Goal: Information Seeking & Learning: Check status

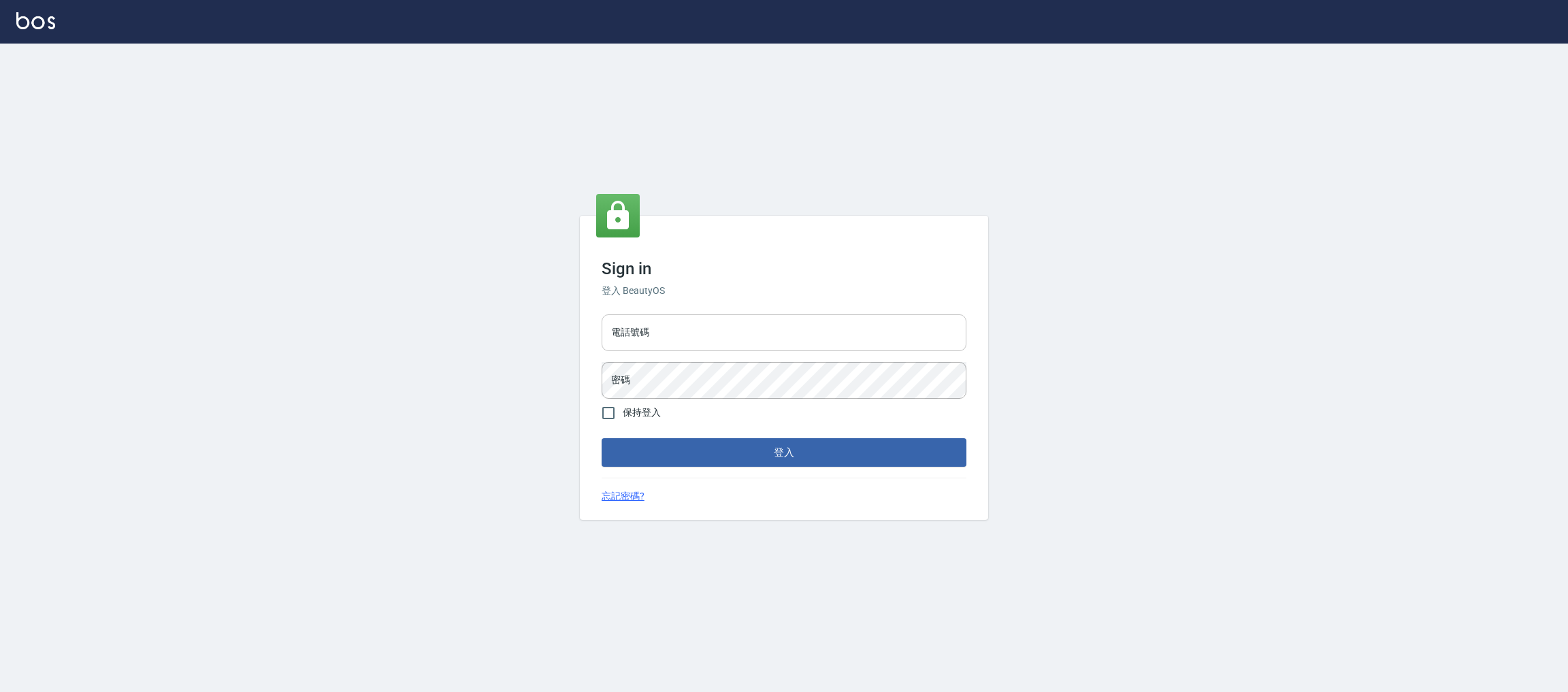
click at [700, 330] on input "電話號碼" at bounding box center [784, 332] width 365 height 36
type input "0981921116"
click at [601, 438] on button "登入" at bounding box center [784, 452] width 365 height 29
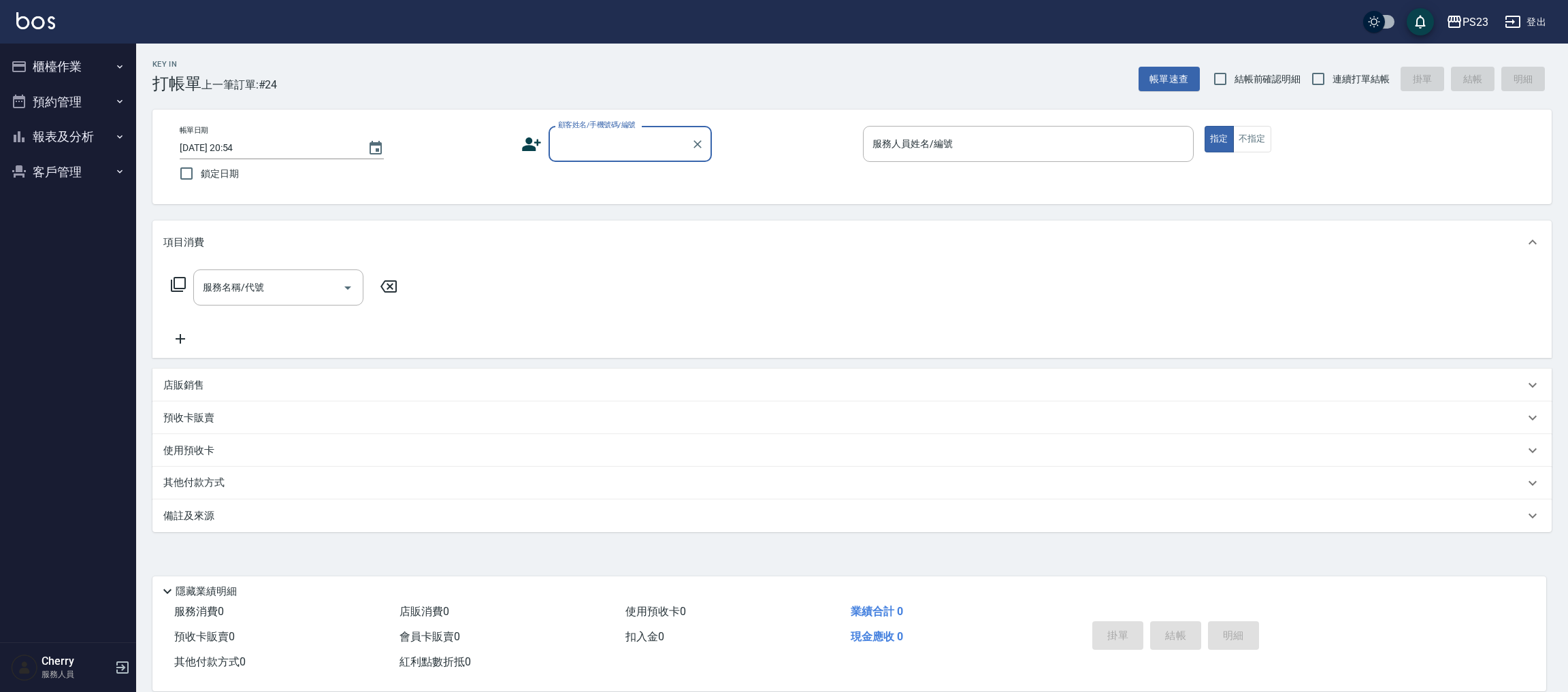
click at [93, 136] on button "報表及分析" at bounding box center [68, 137] width 125 height 36
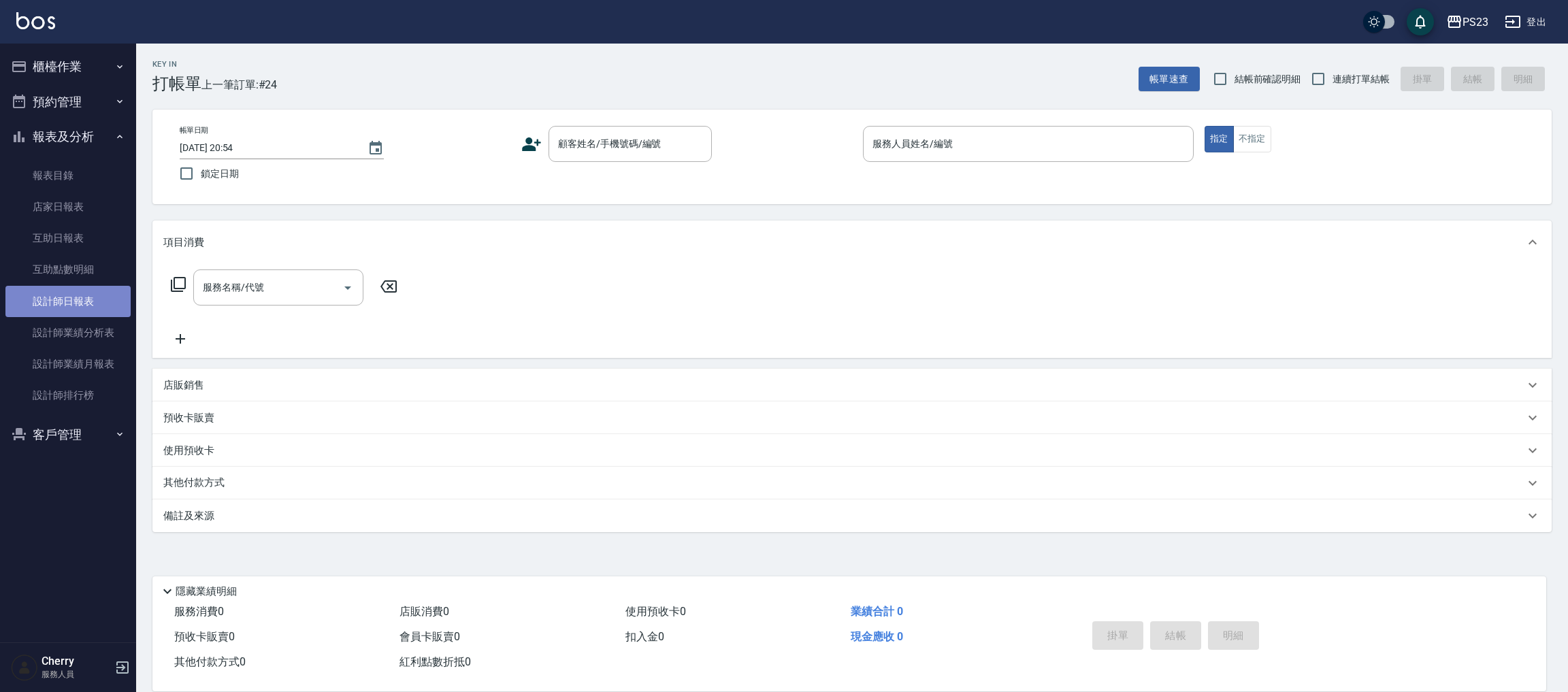
click at [103, 302] on link "設計師日報表" at bounding box center [68, 301] width 125 height 31
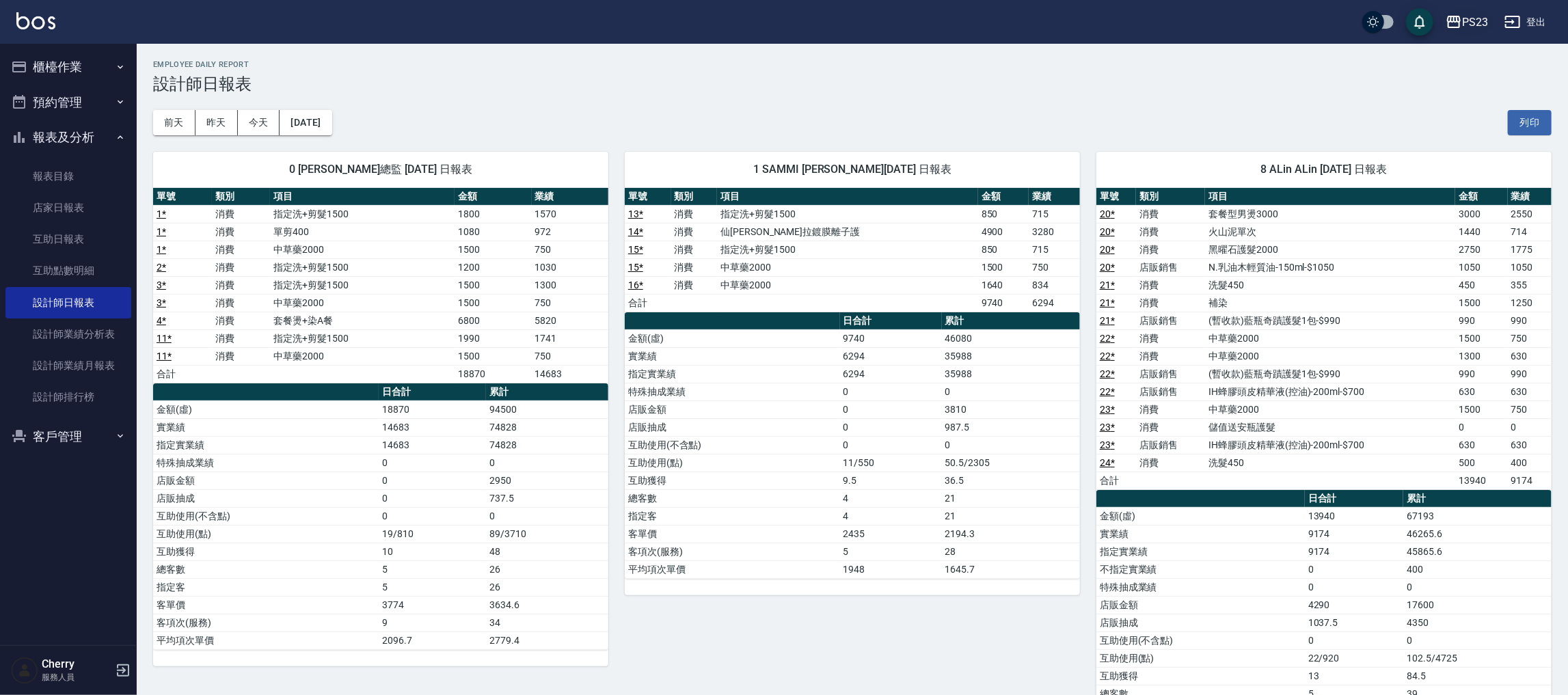
click at [1475, 17] on div "PS23" at bounding box center [1474, 22] width 26 height 17
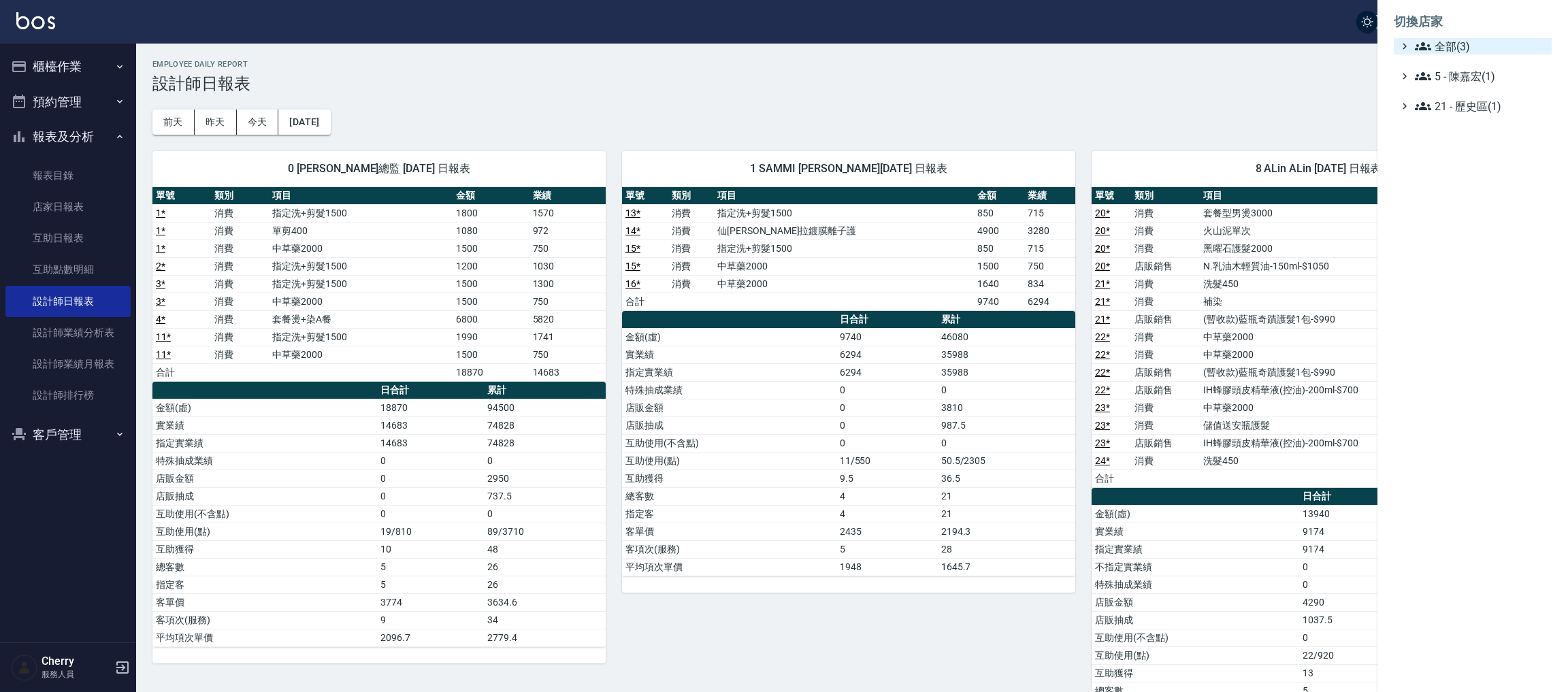
click at [1464, 42] on span "全部(3)" at bounding box center [1480, 46] width 131 height 16
click at [1457, 58] on span "ICONI 南京" at bounding box center [1479, 62] width 133 height 16
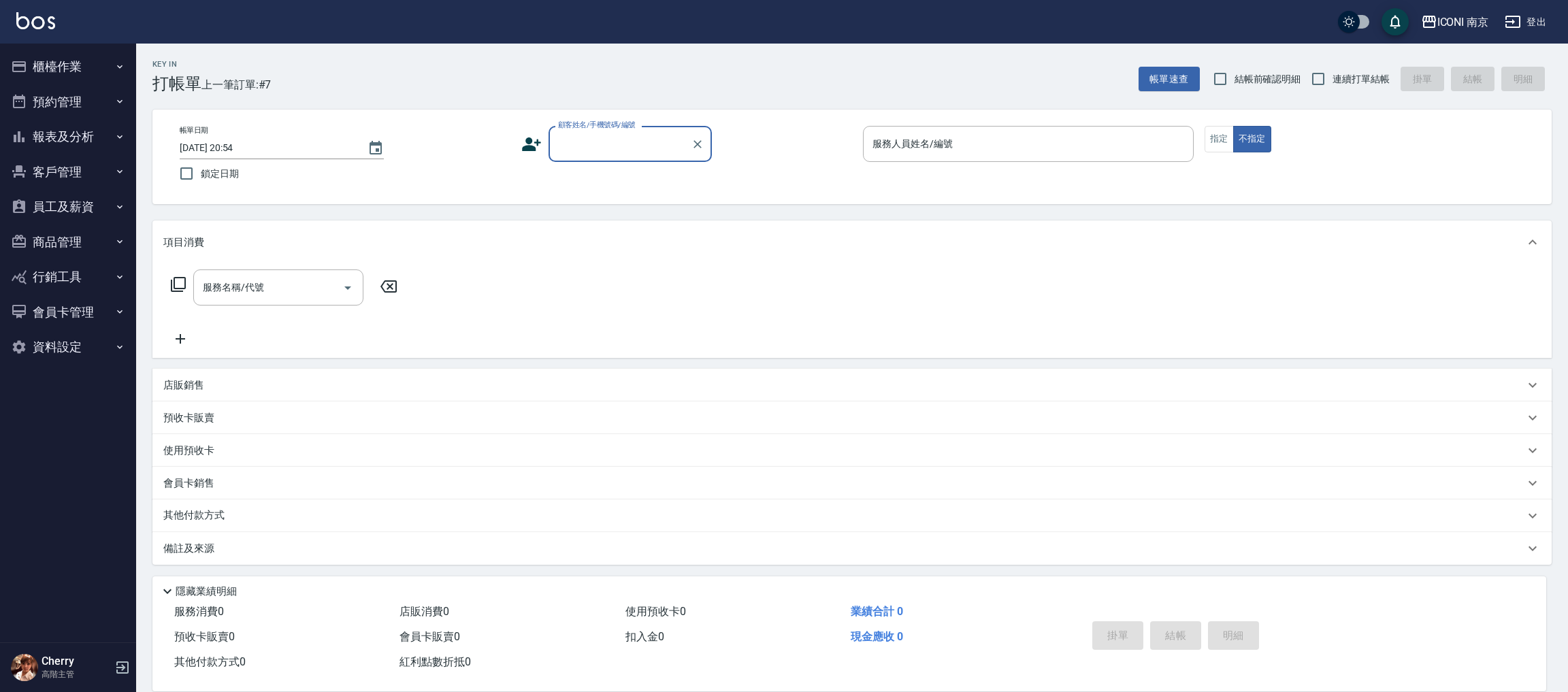
click at [64, 127] on button "報表及分析" at bounding box center [68, 137] width 125 height 36
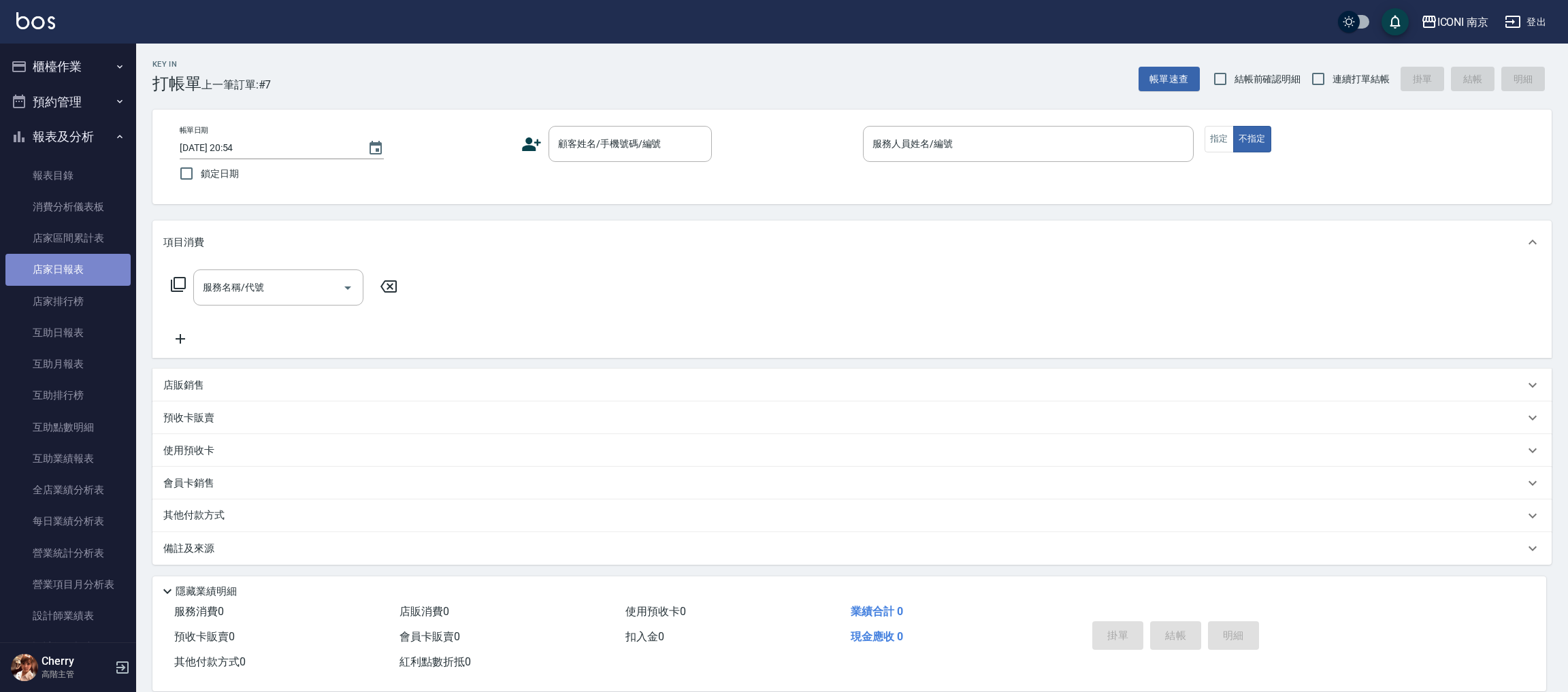
click at [80, 270] on link "店家日報表" at bounding box center [68, 269] width 125 height 31
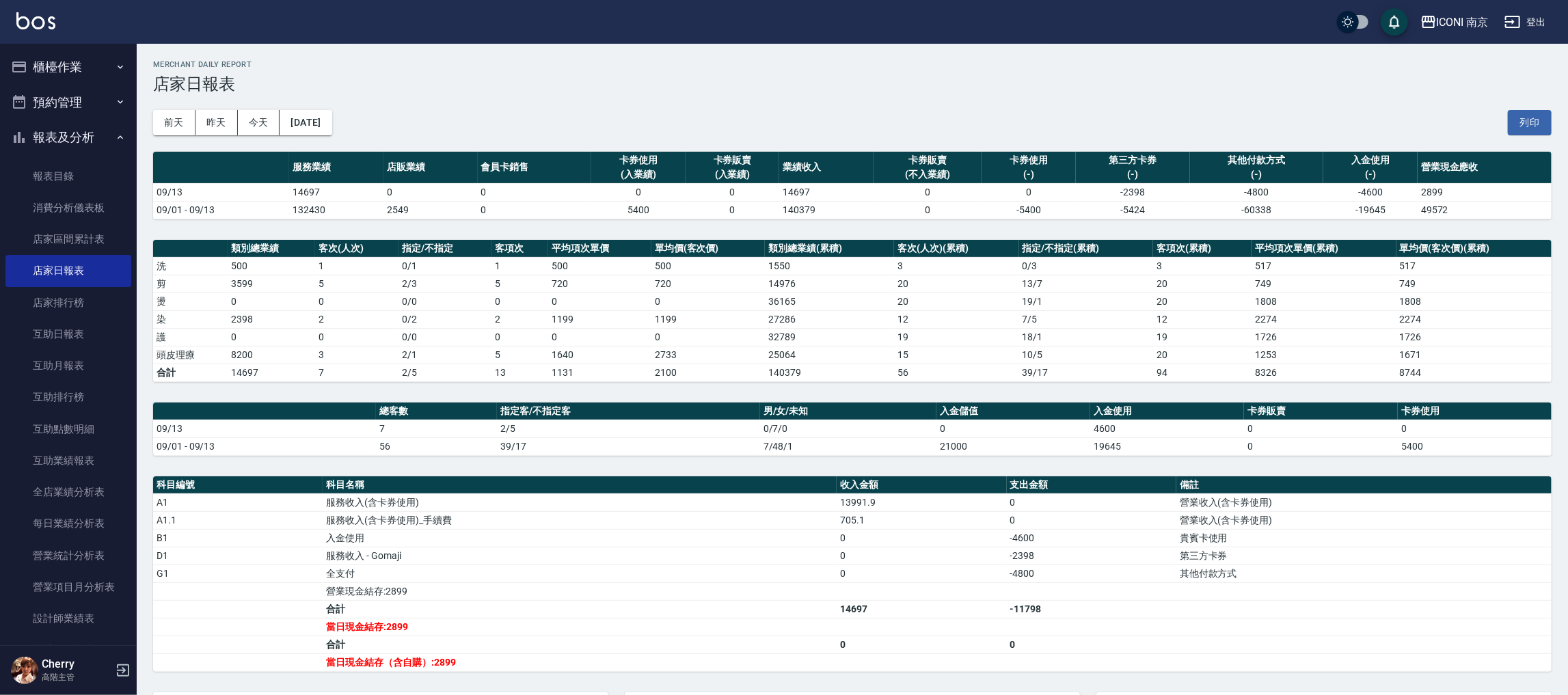
click at [71, 61] on button "櫃檯作業" at bounding box center [68, 67] width 126 height 36
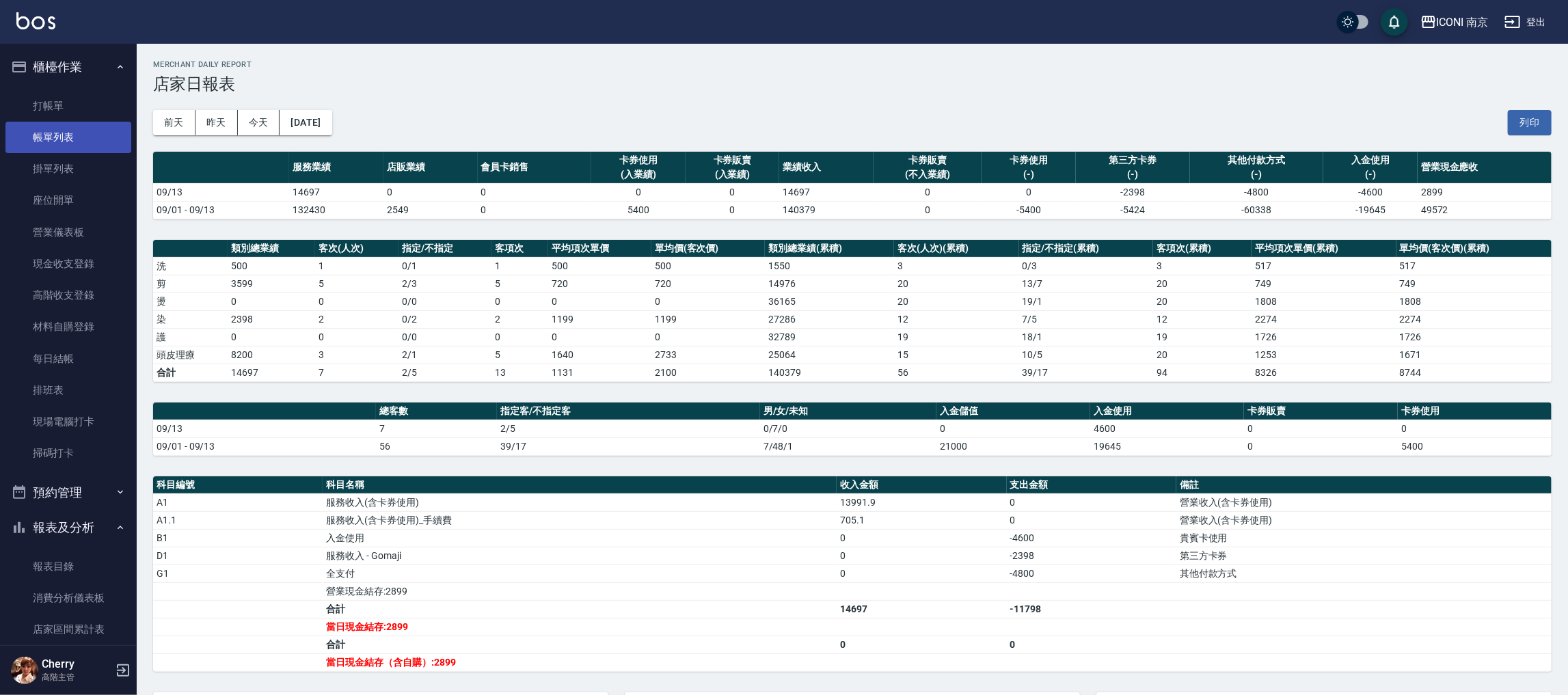
click at [76, 130] on link "帳單列表" at bounding box center [68, 137] width 126 height 31
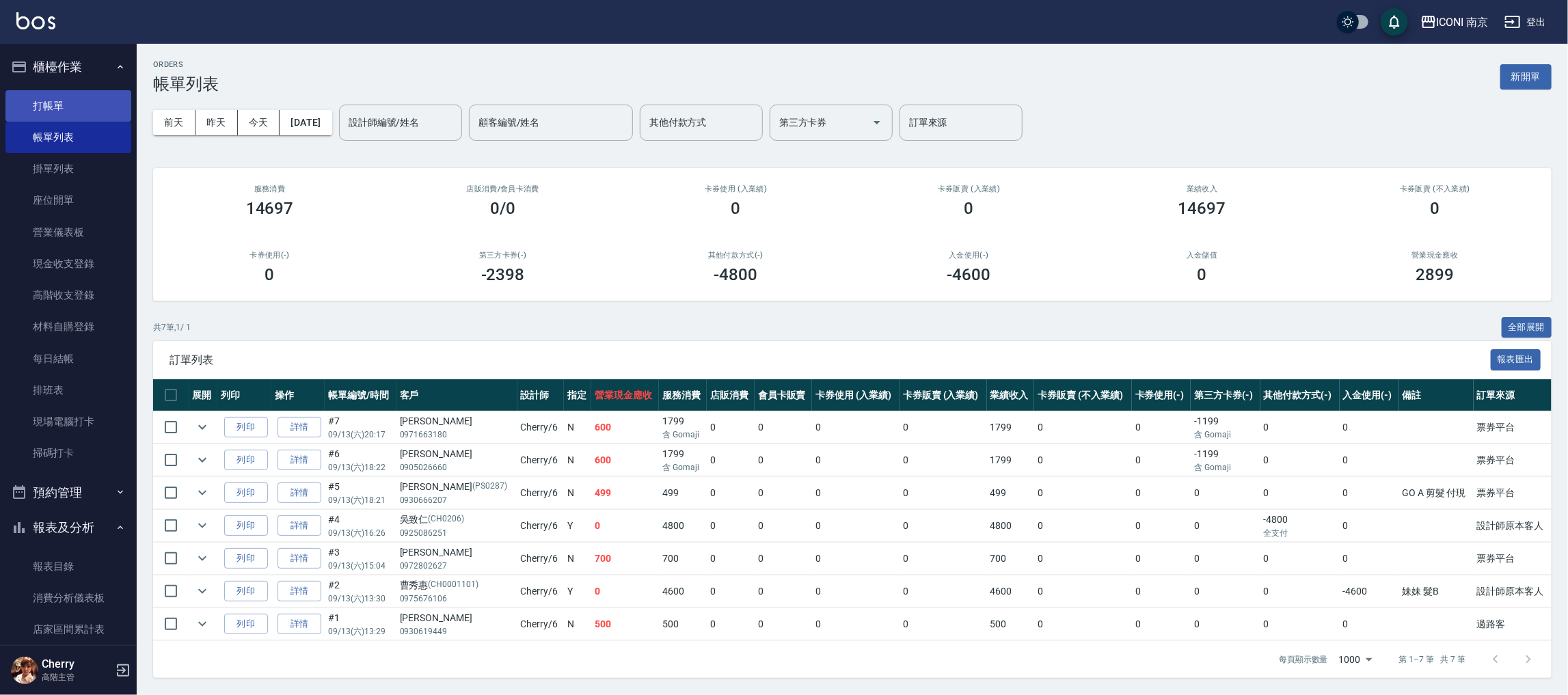
drag, startPoint x: 65, startPoint y: 103, endPoint x: 68, endPoint y: 111, distance: 8.5
click at [65, 105] on link "打帳單" at bounding box center [68, 105] width 126 height 31
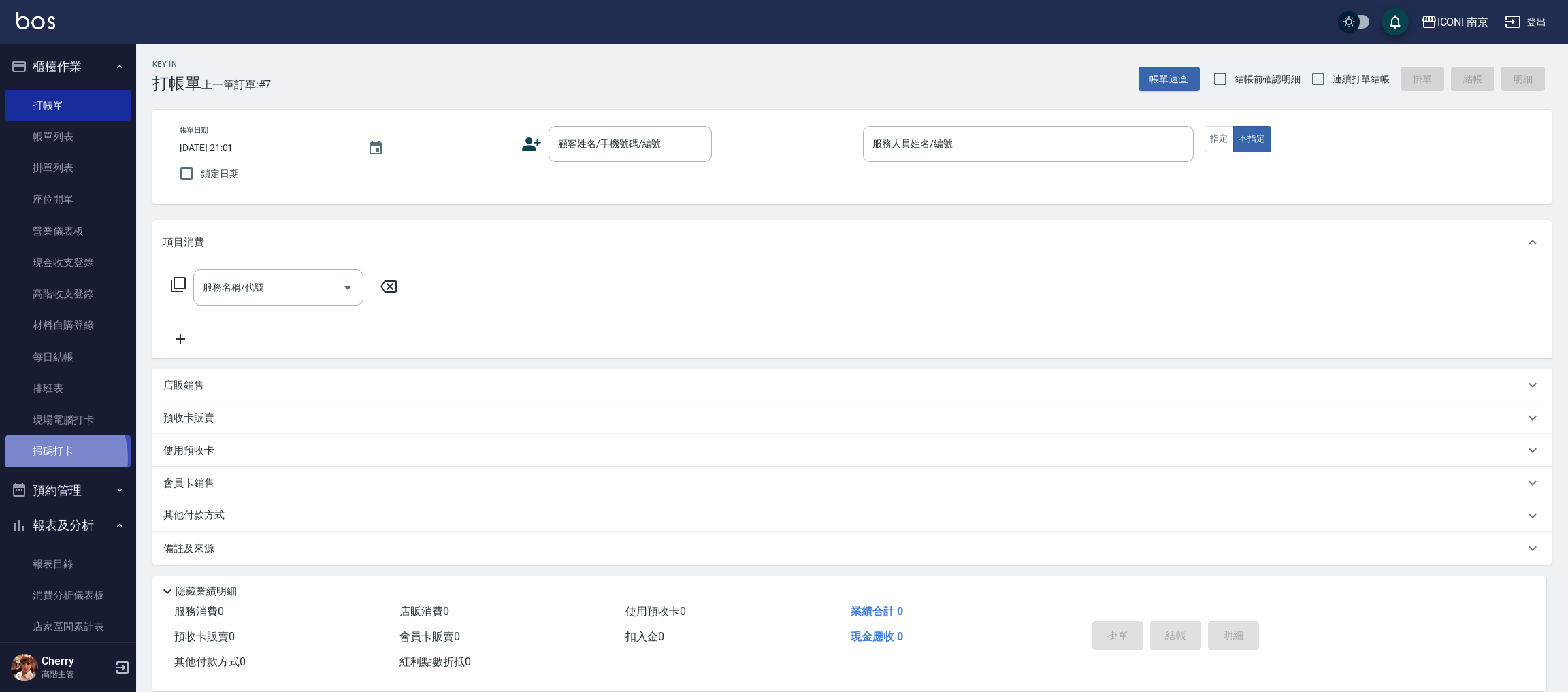
click at [40, 458] on link "掃碼打卡" at bounding box center [68, 451] width 125 height 31
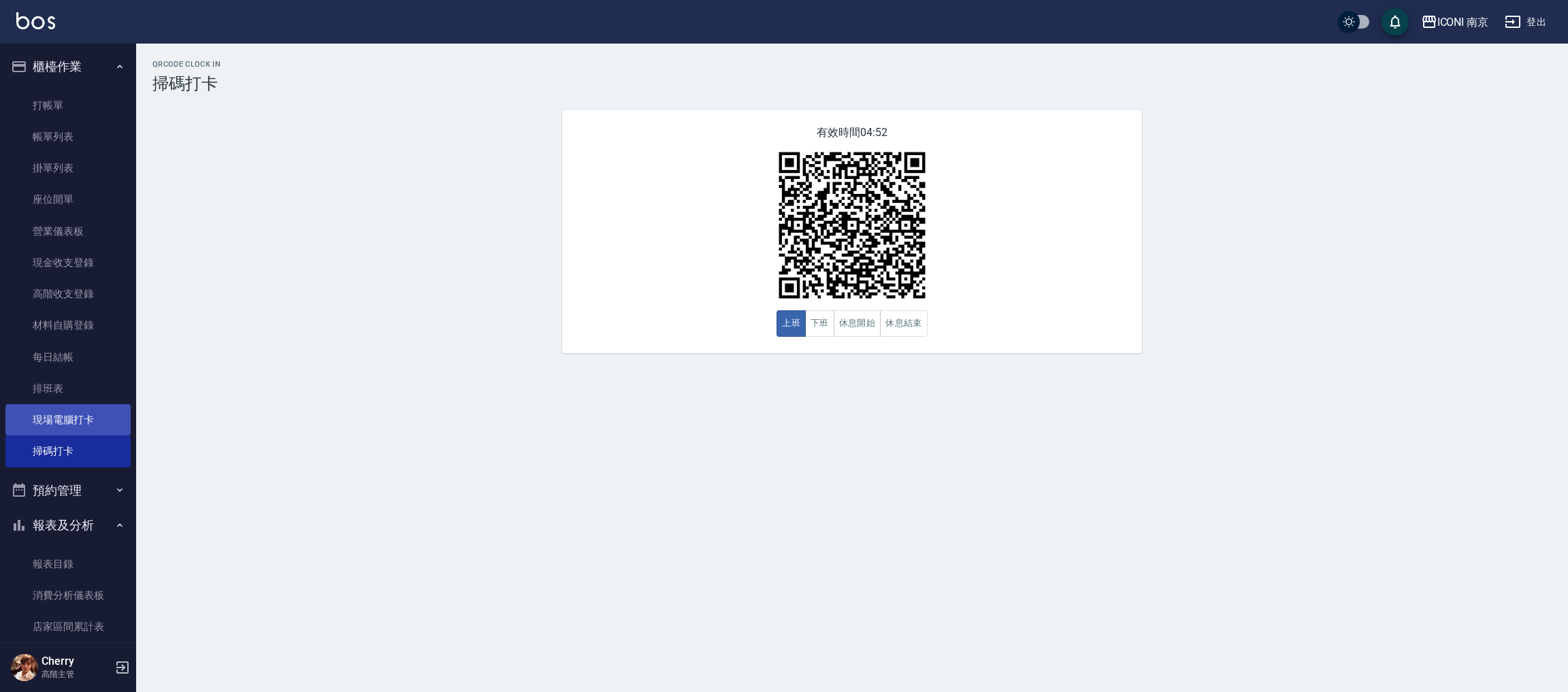
click at [95, 418] on link "現場電腦打卡" at bounding box center [68, 419] width 125 height 31
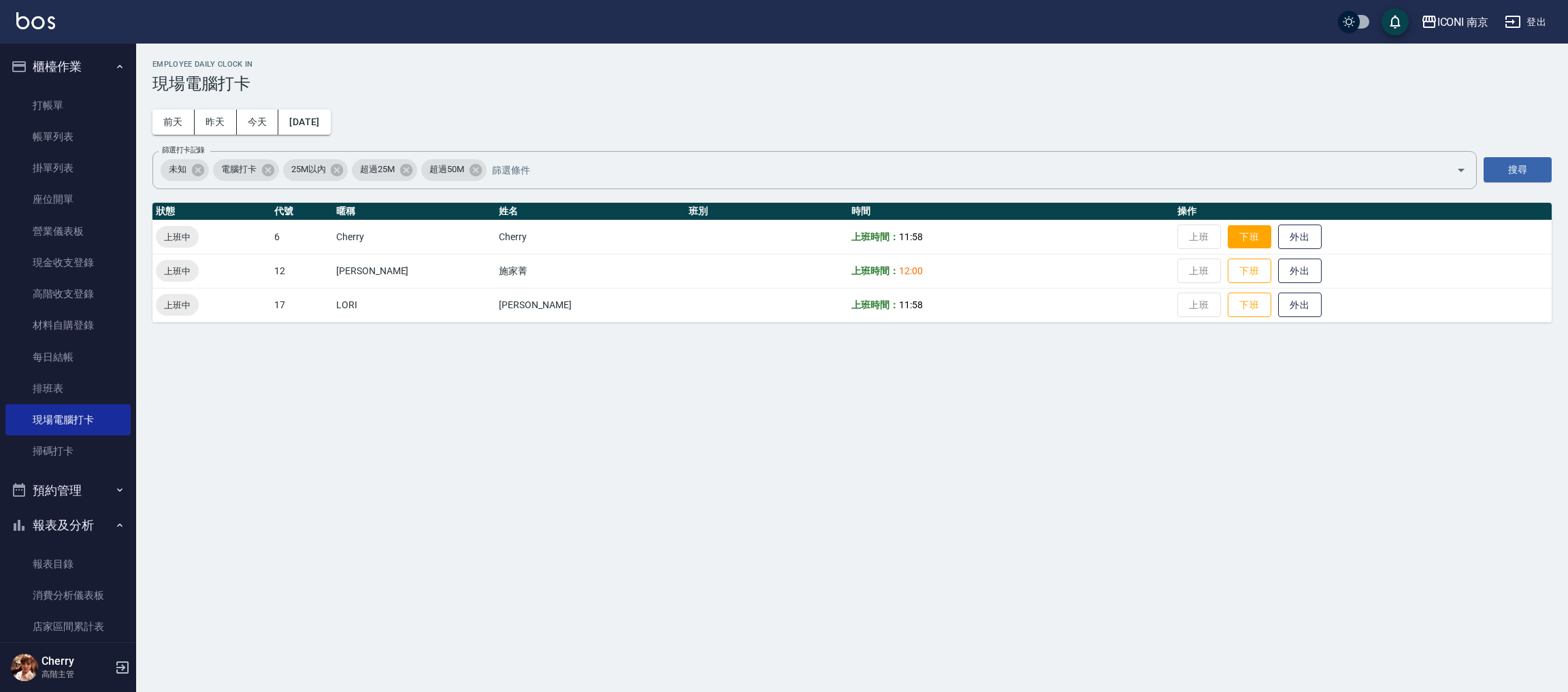
click at [1227, 235] on button "下班" at bounding box center [1249, 237] width 43 height 24
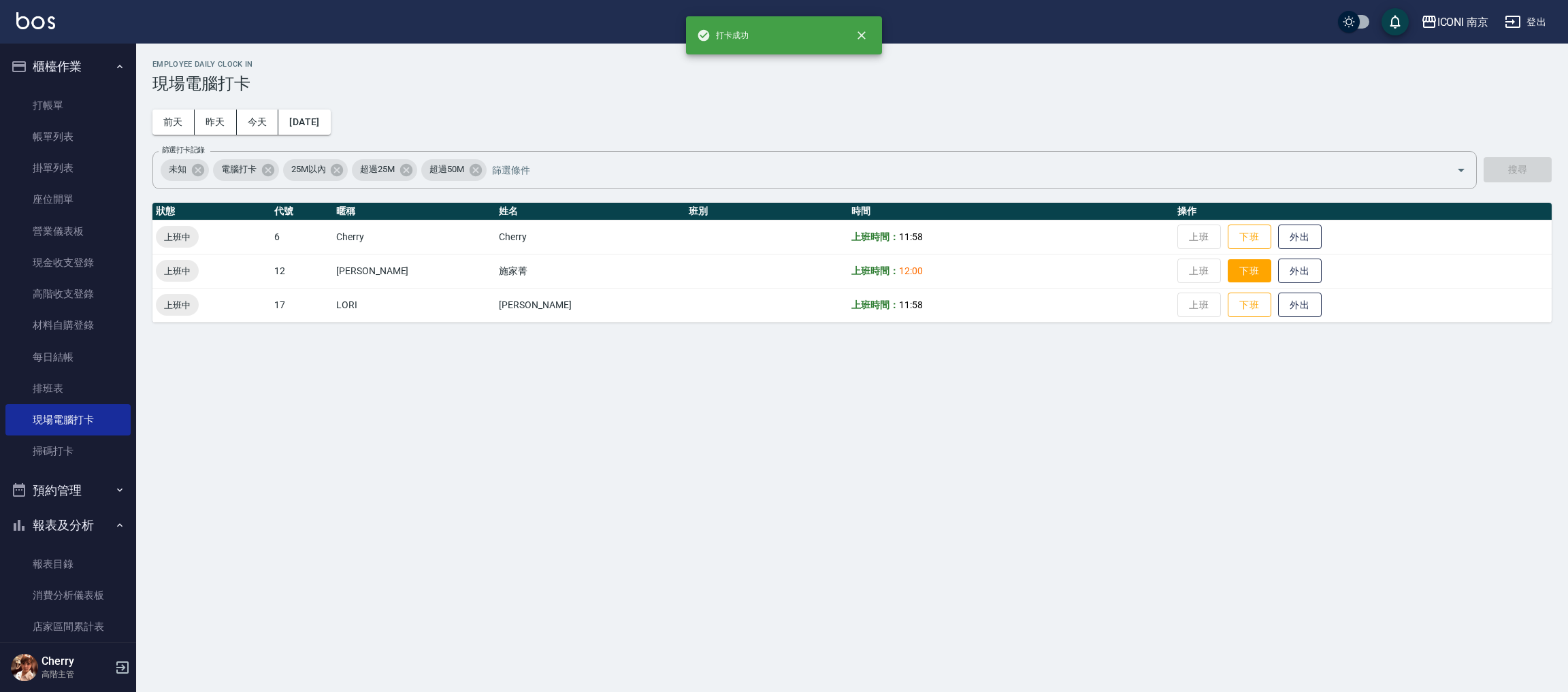
click at [1230, 282] on button "下班" at bounding box center [1249, 271] width 43 height 24
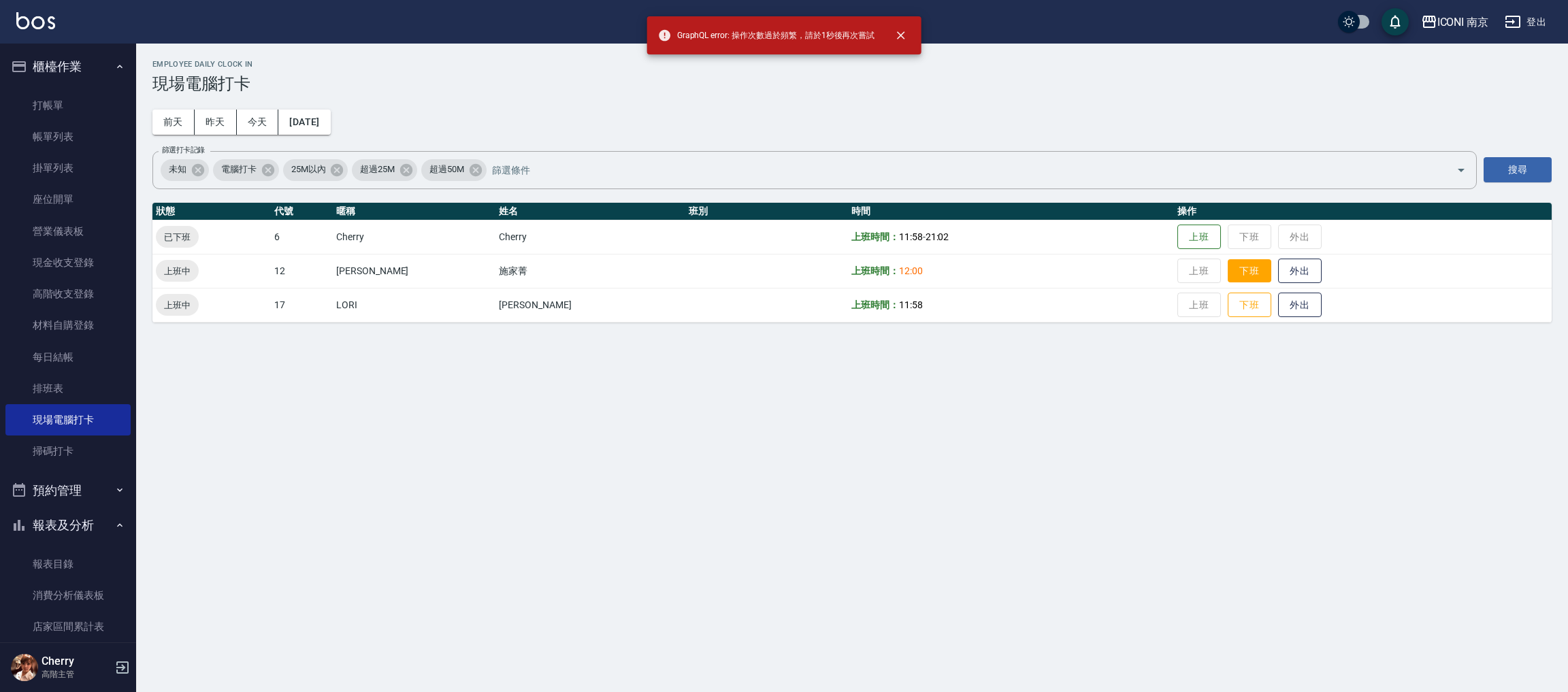
drag, startPoint x: 1219, startPoint y: 302, endPoint x: 1218, endPoint y: 277, distance: 25.0
click at [1227, 298] on button "下班" at bounding box center [1249, 305] width 43 height 25
drag, startPoint x: 1217, startPoint y: 251, endPoint x: 1220, endPoint y: 290, distance: 39.1
click at [1217, 252] on td "上班 下班 外出" at bounding box center [1363, 236] width 378 height 34
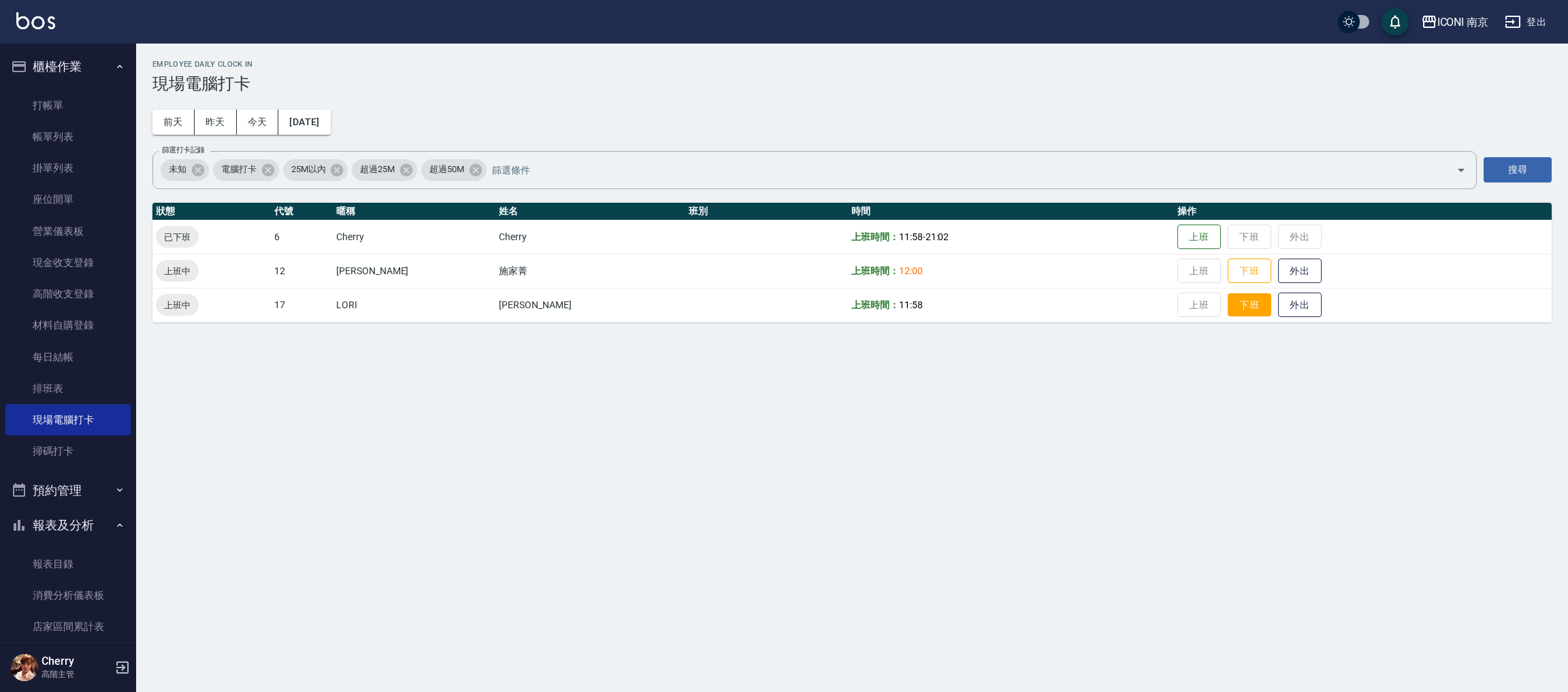
click at [1227, 302] on button "下班" at bounding box center [1249, 305] width 43 height 24
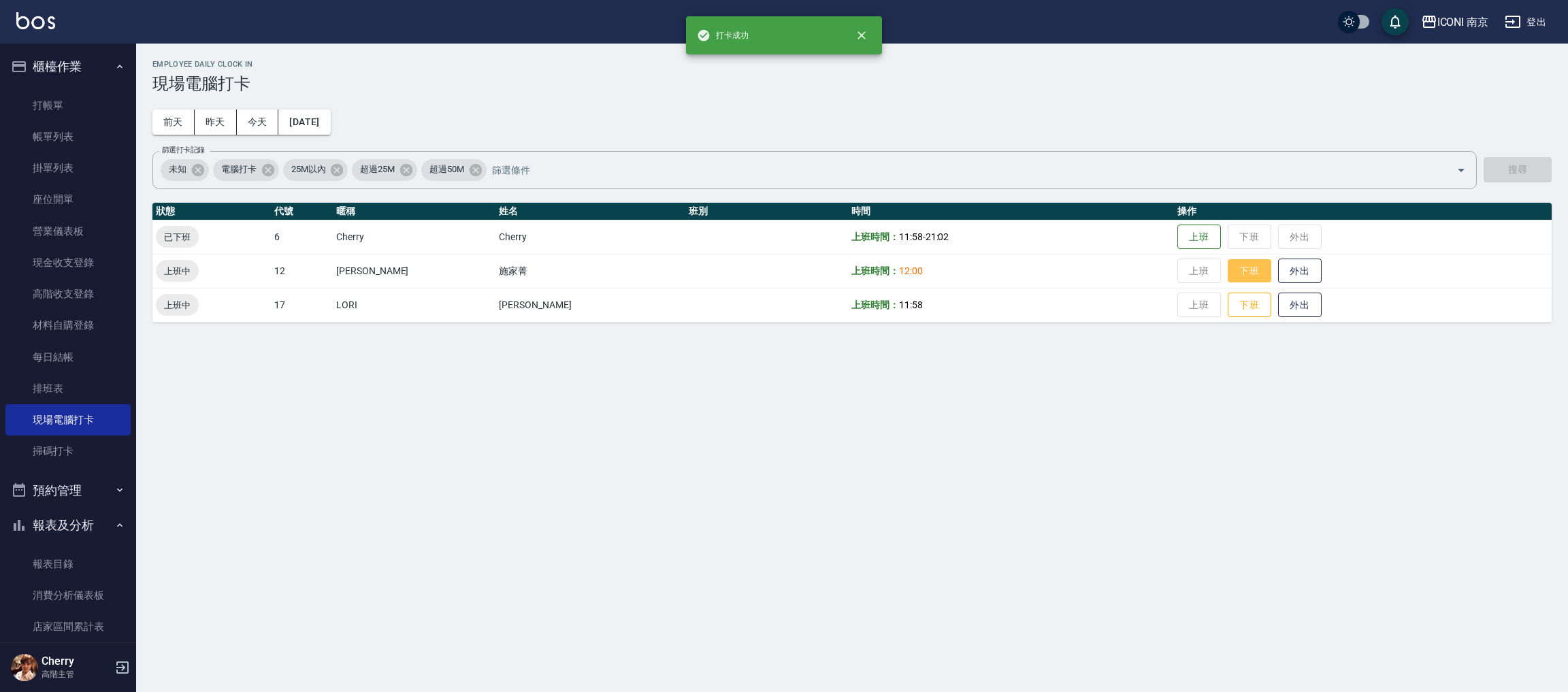
click at [1227, 274] on button "下班" at bounding box center [1249, 271] width 43 height 24
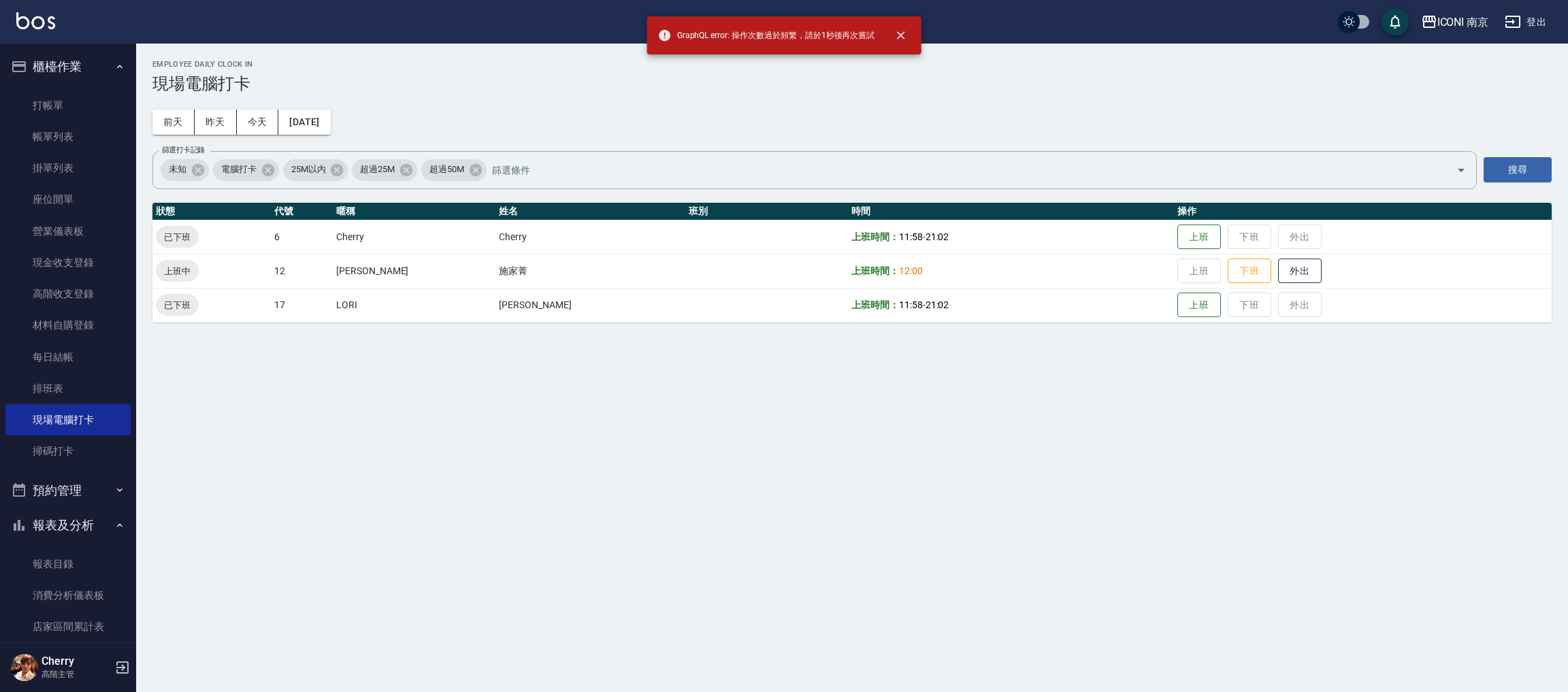
click at [1220, 311] on td "上班 下班 外出" at bounding box center [1363, 305] width 378 height 34
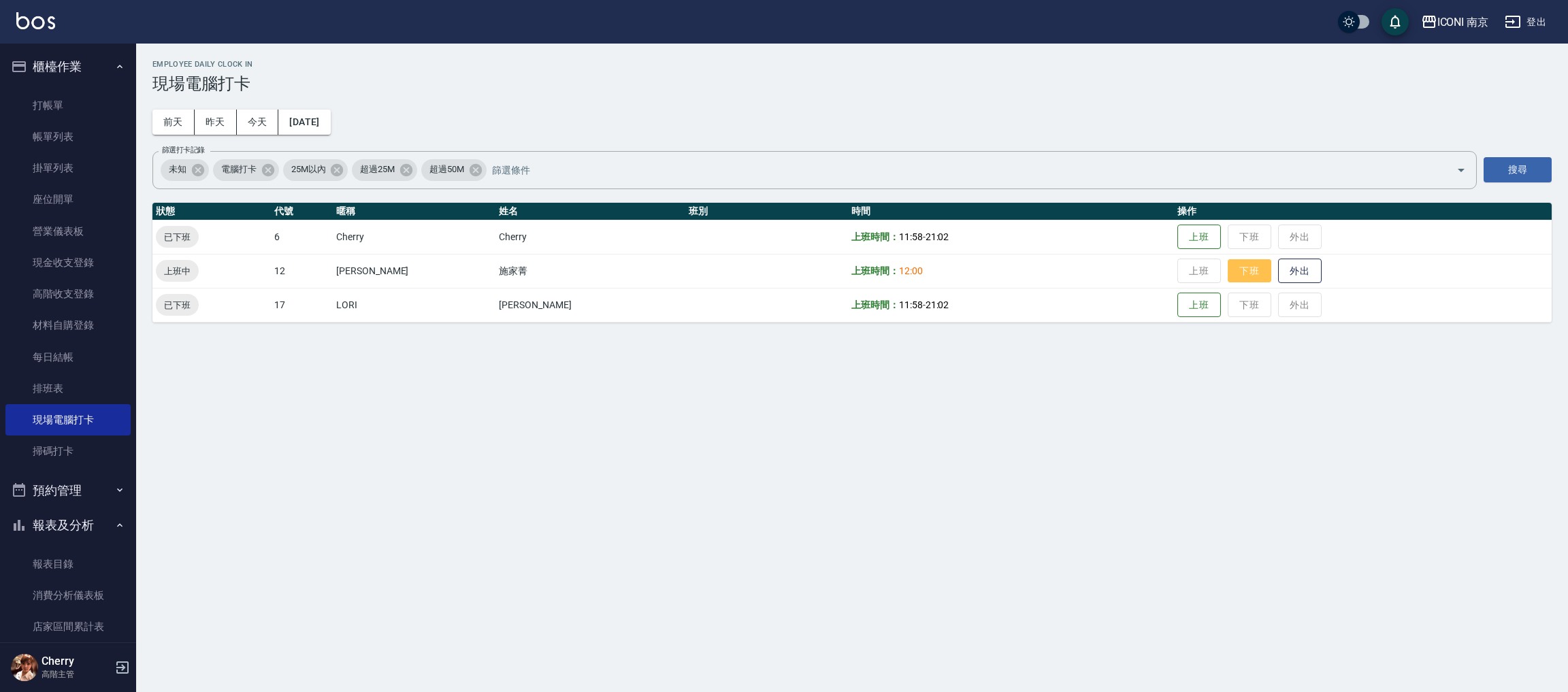
click at [1227, 279] on button "下班" at bounding box center [1249, 271] width 43 height 24
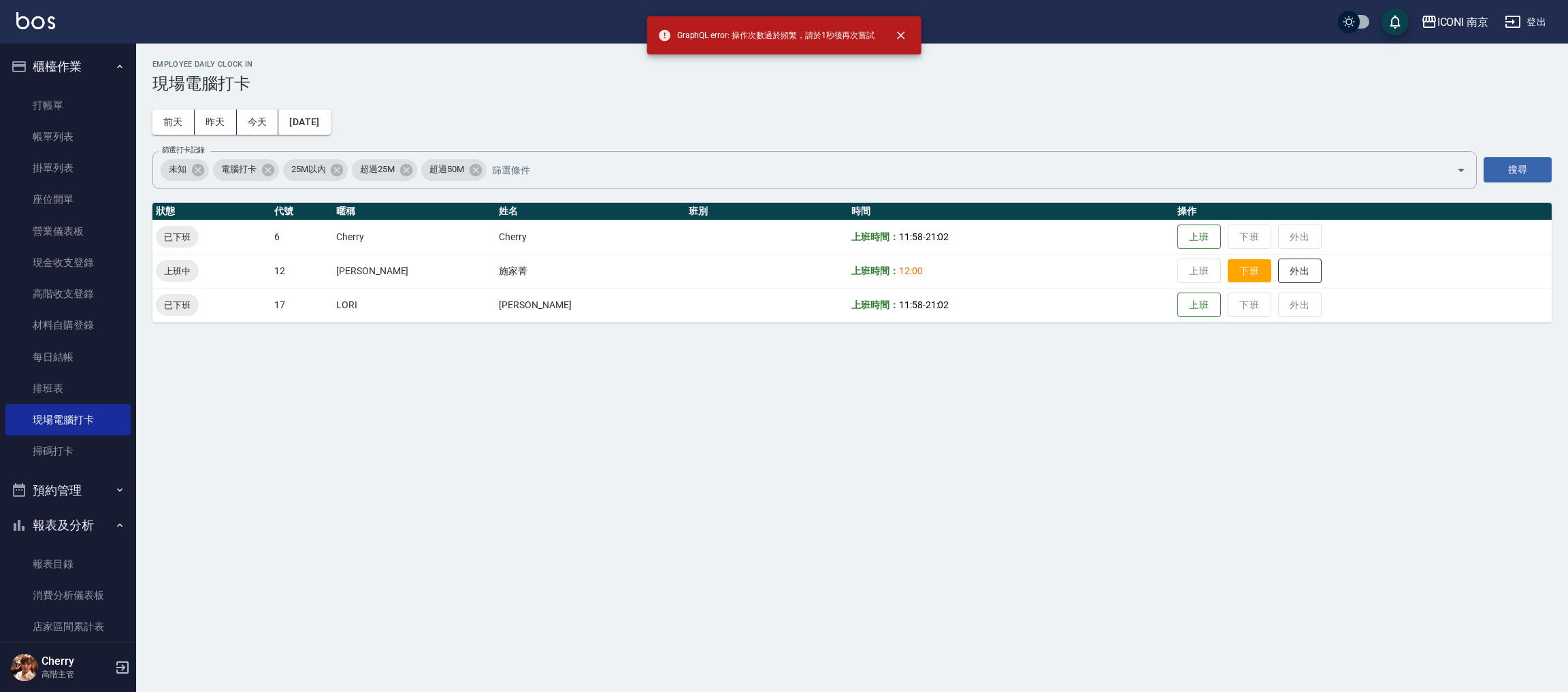
click at [1227, 279] on button "下班" at bounding box center [1249, 271] width 43 height 24
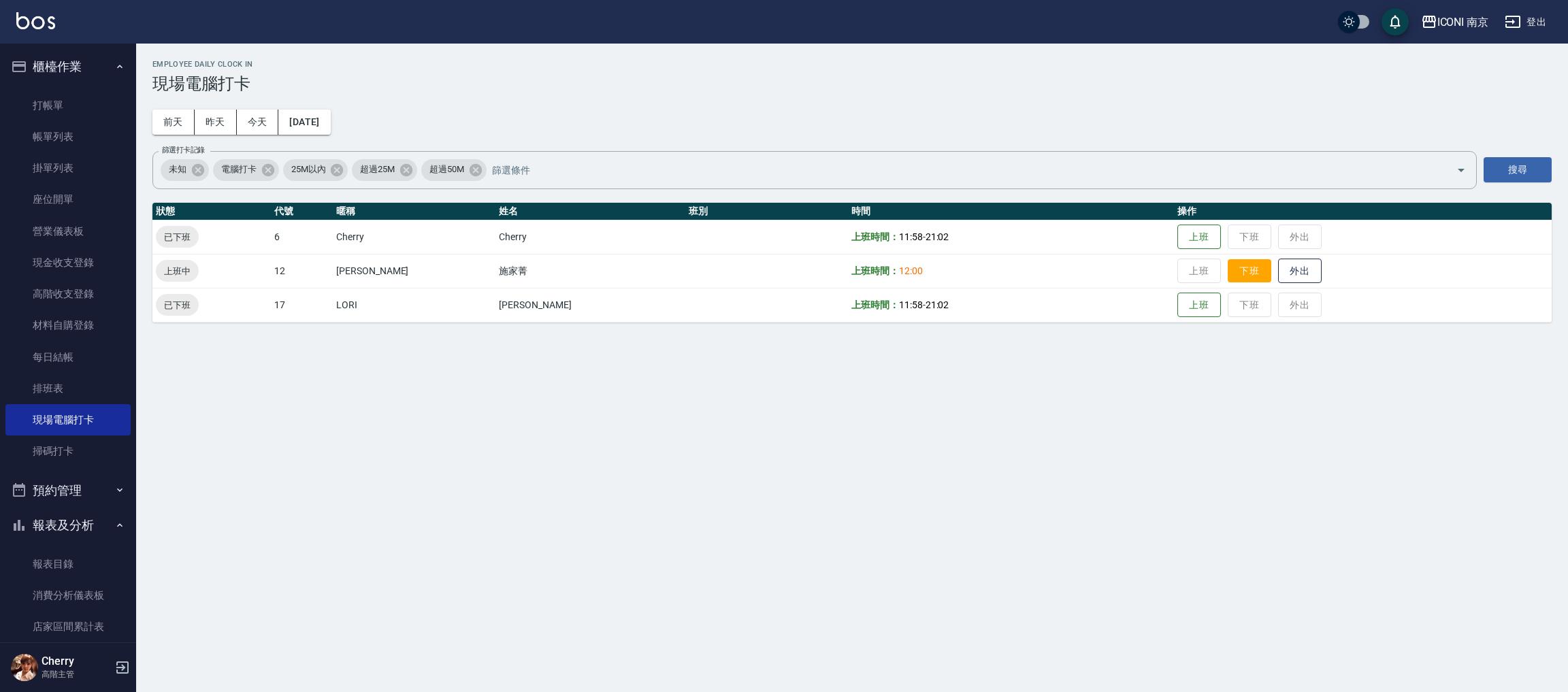
click at [1227, 279] on button "下班" at bounding box center [1249, 271] width 43 height 24
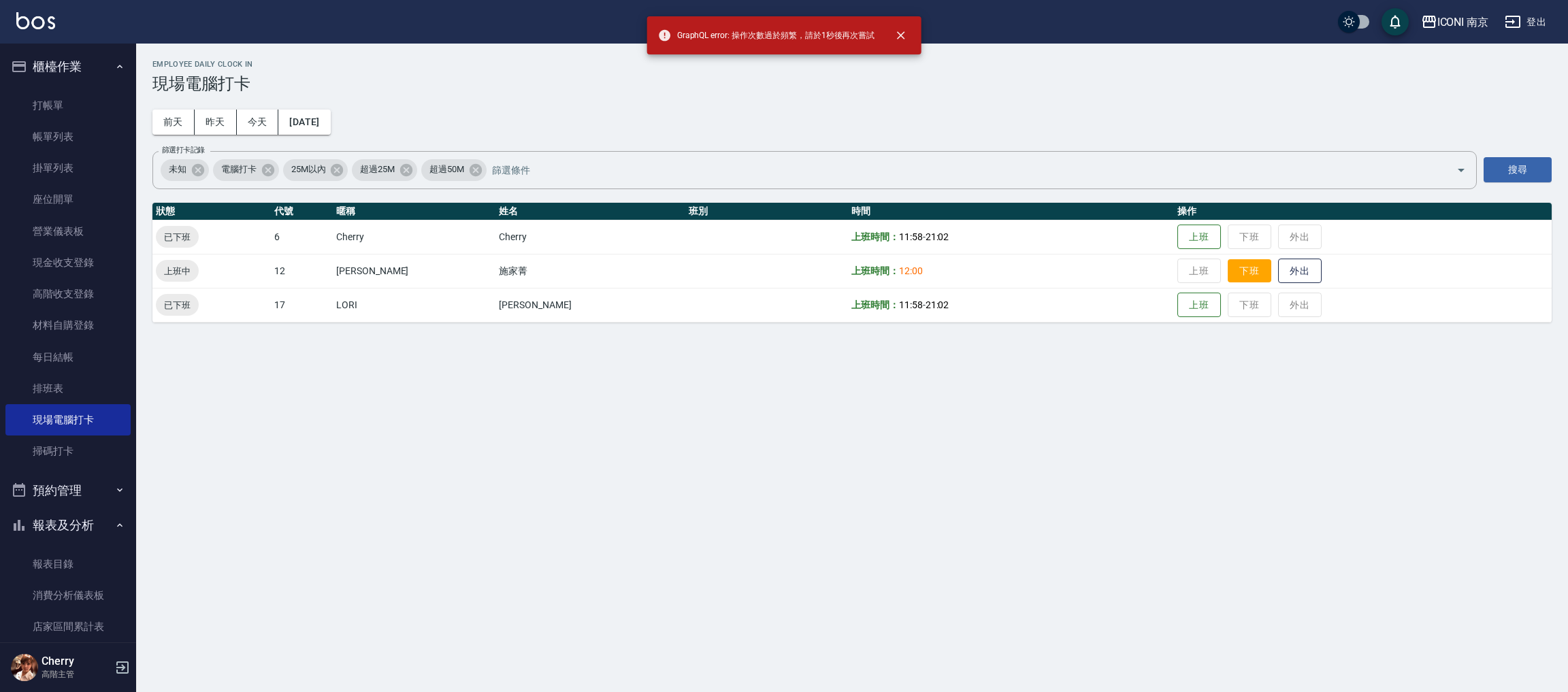
click at [1227, 278] on button "下班" at bounding box center [1249, 271] width 43 height 24
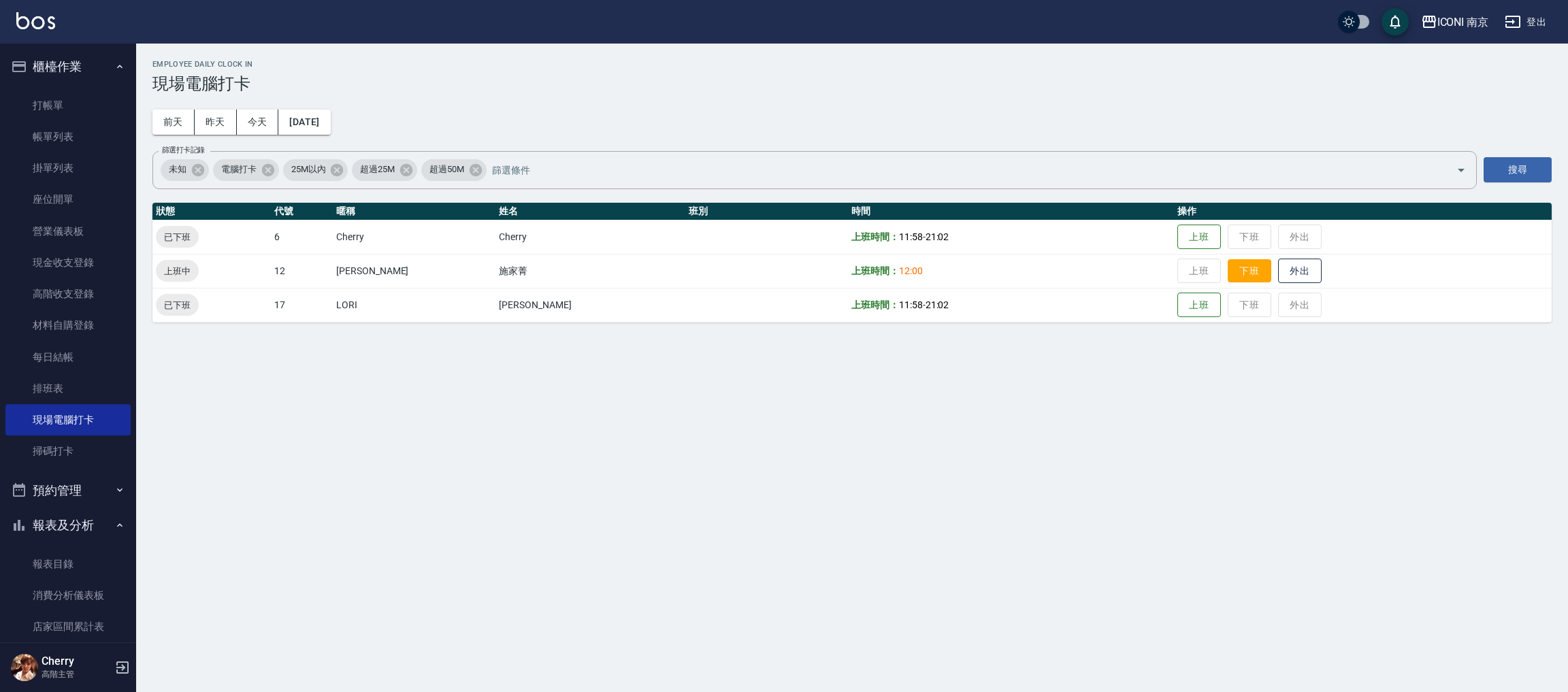
click at [1227, 278] on button "下班" at bounding box center [1249, 271] width 43 height 24
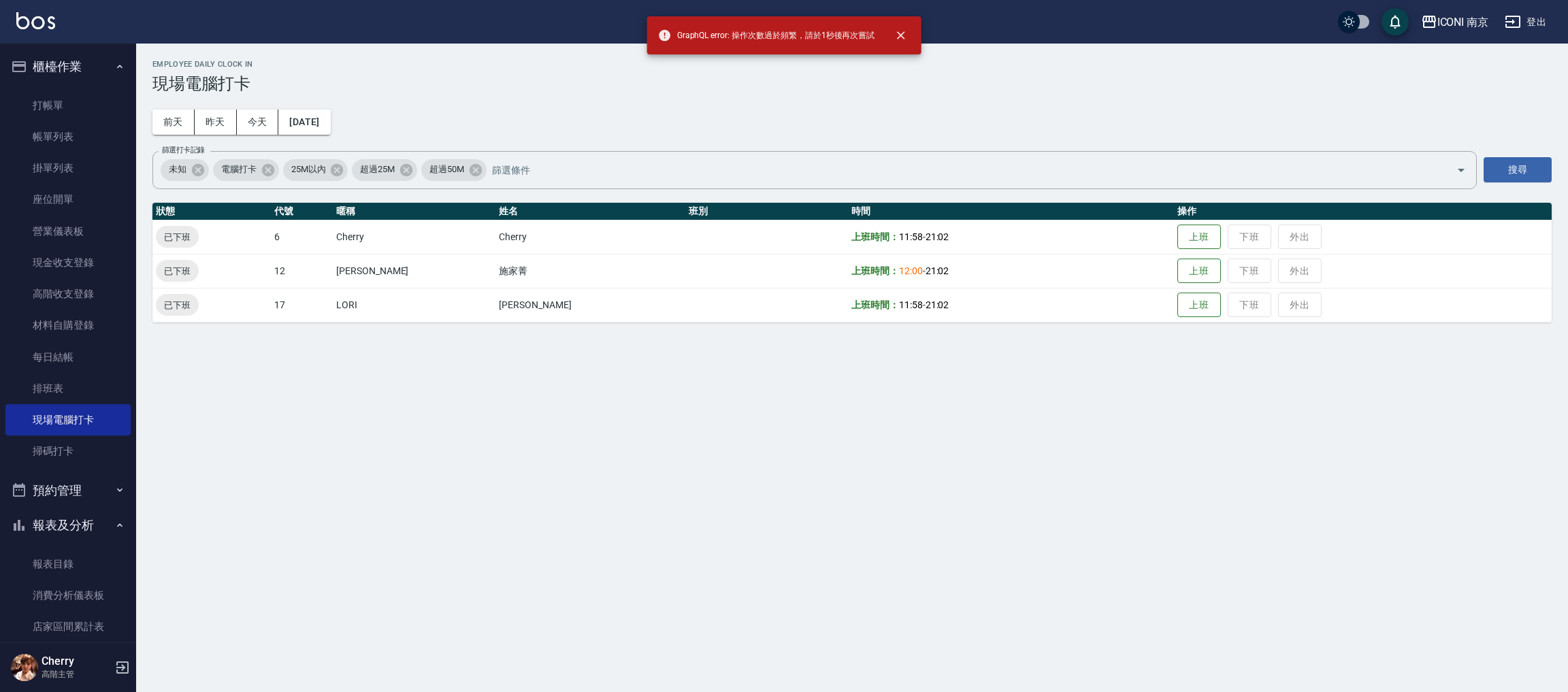
click at [1156, 396] on div "Employee Daily Clock In 現場電腦打卡 前天 昨天 今天 2025/09/13 篩選打卡記錄 未知 電腦打卡 25M以內 超過25M 超…" at bounding box center [784, 346] width 1568 height 692
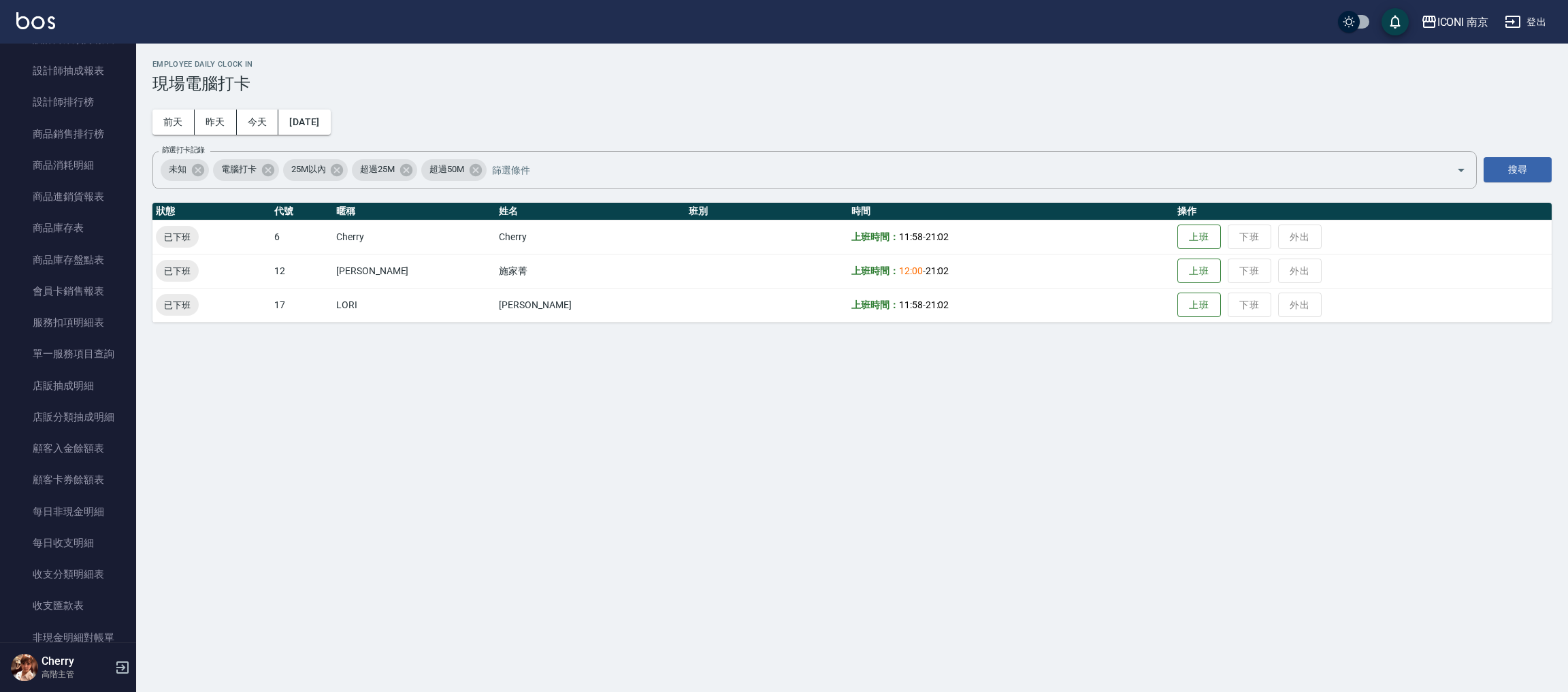
scroll to position [918, 0]
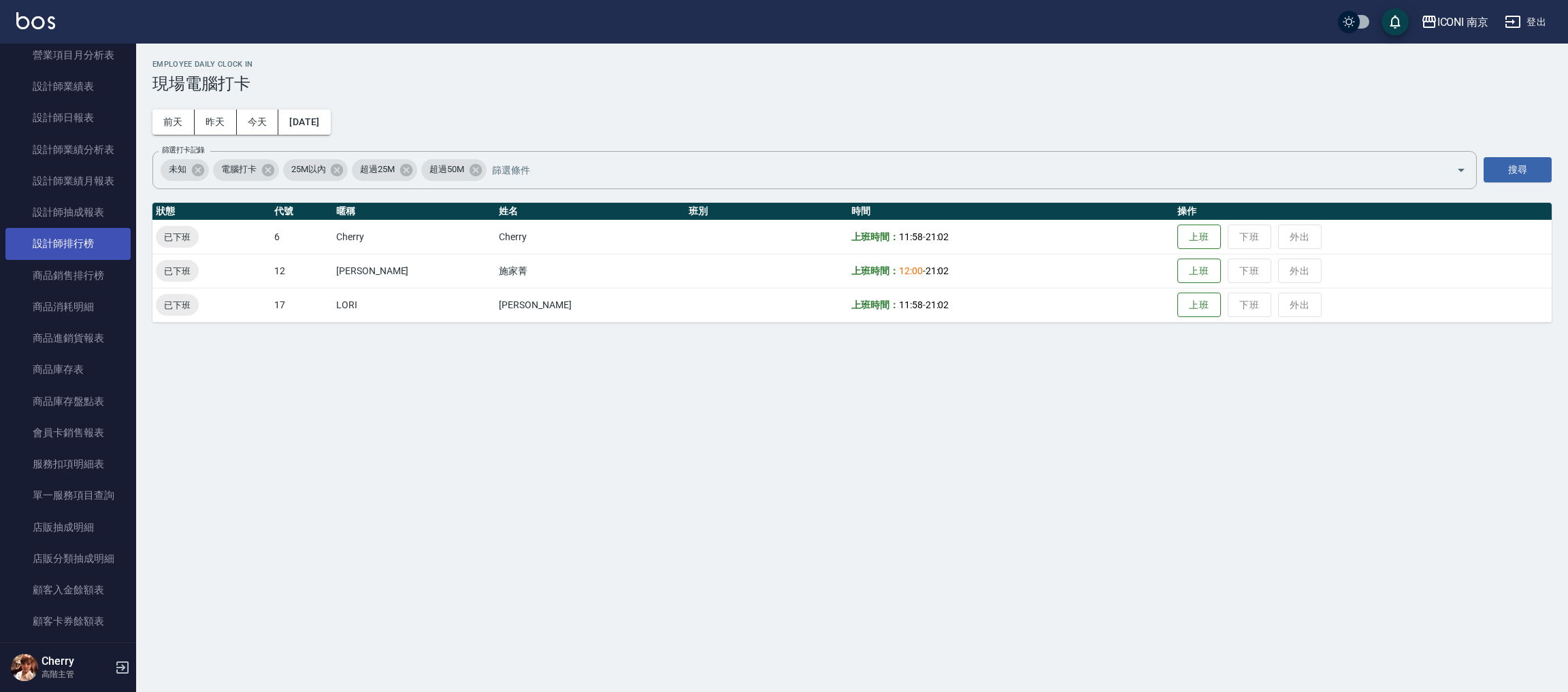
click at [103, 238] on link "設計師排行榜" at bounding box center [68, 243] width 125 height 31
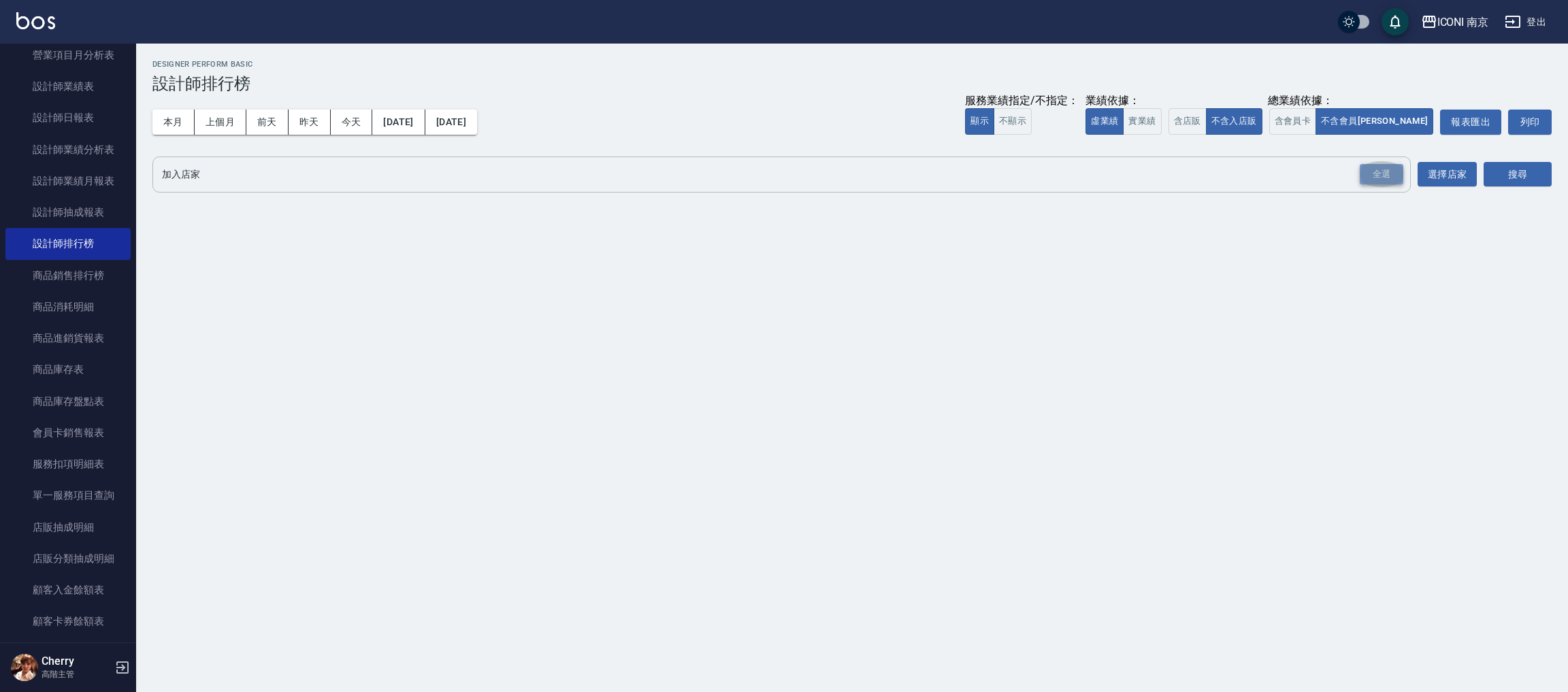
click at [1371, 179] on div "全選" at bounding box center [1381, 174] width 43 height 21
click at [1537, 176] on button "搜尋" at bounding box center [1517, 175] width 68 height 25
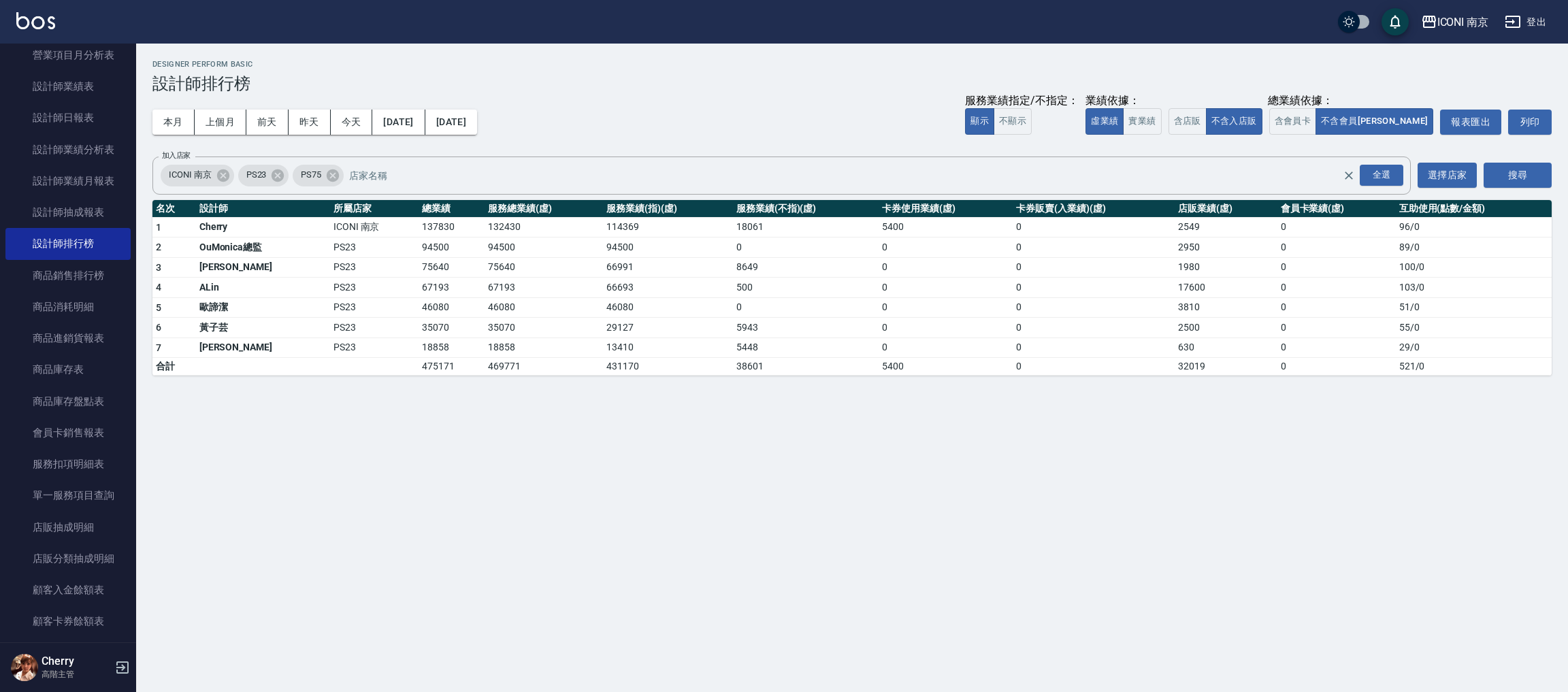
click at [790, 576] on div "ICONI 南京 2025-09-01 - 2025-09-13 設計師排行榜 列印時間： 2025-09-13-21:02 Designer Perform…" at bounding box center [784, 346] width 1568 height 692
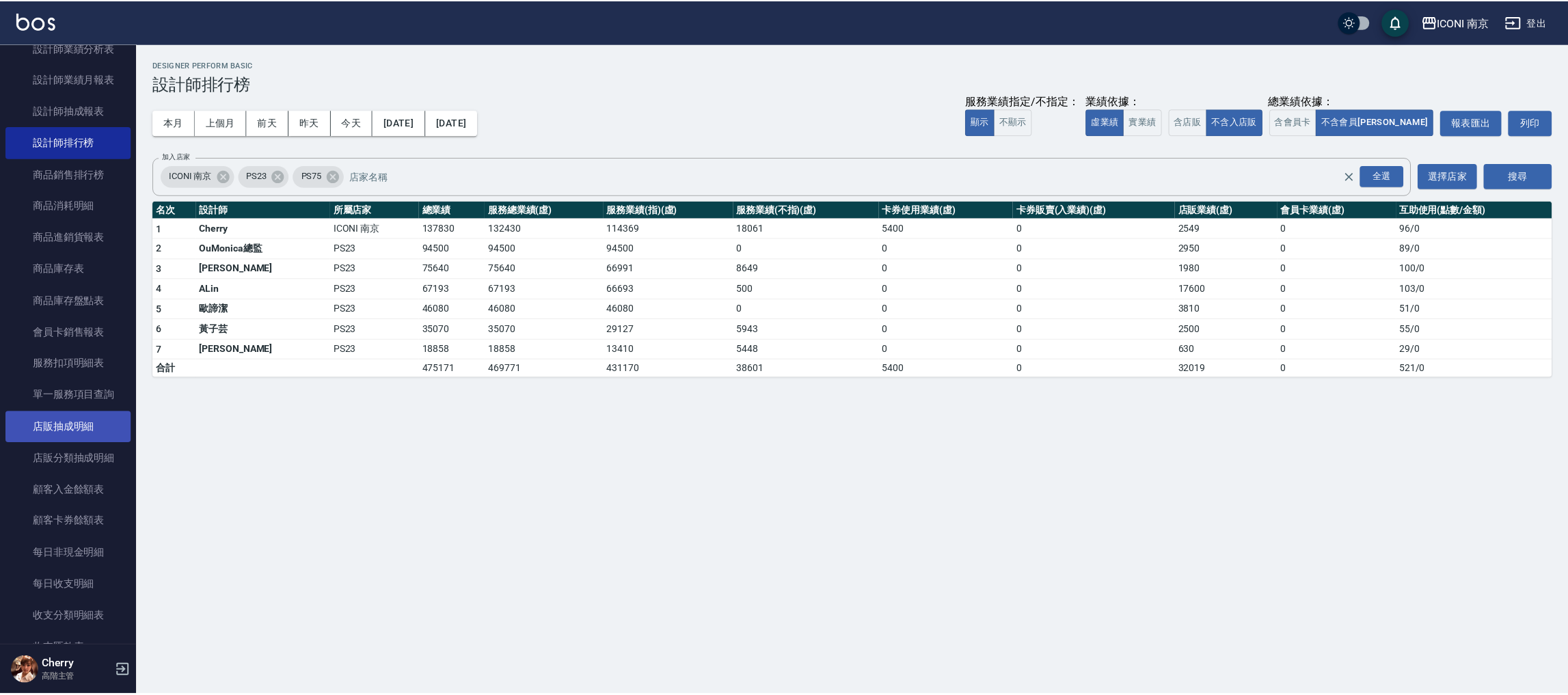
scroll to position [820, 0]
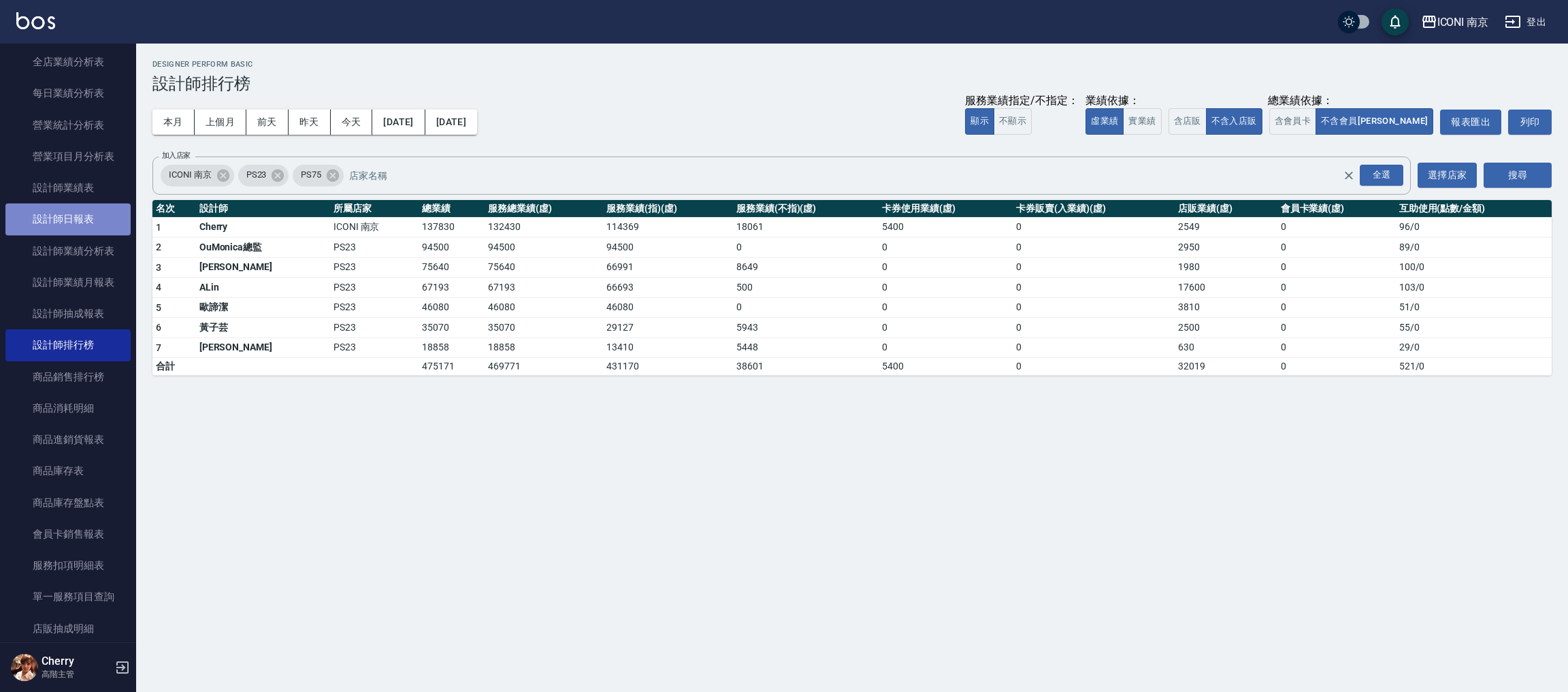
click at [75, 213] on link "設計師日報表" at bounding box center [68, 219] width 125 height 31
